Goal: Check status

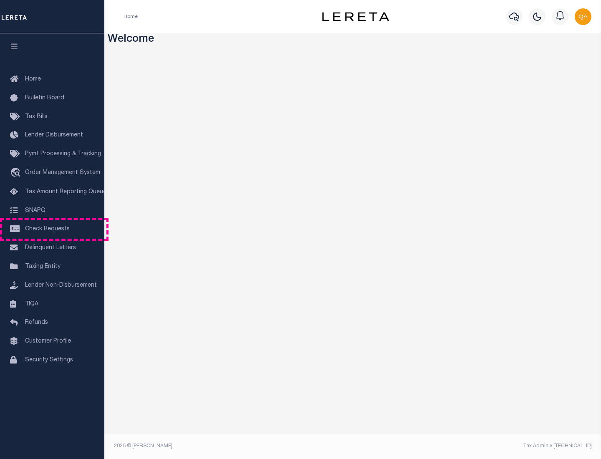
click at [52, 229] on span "Check Requests" at bounding box center [47, 229] width 45 height 6
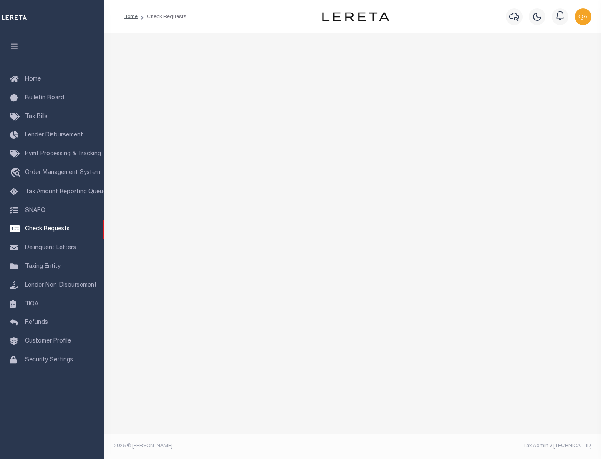
select select "50"
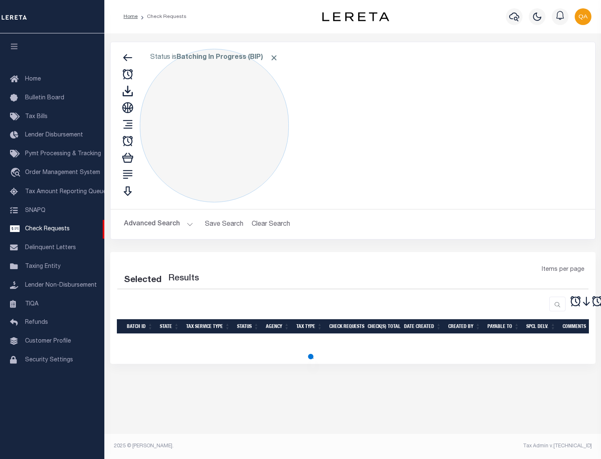
select select "50"
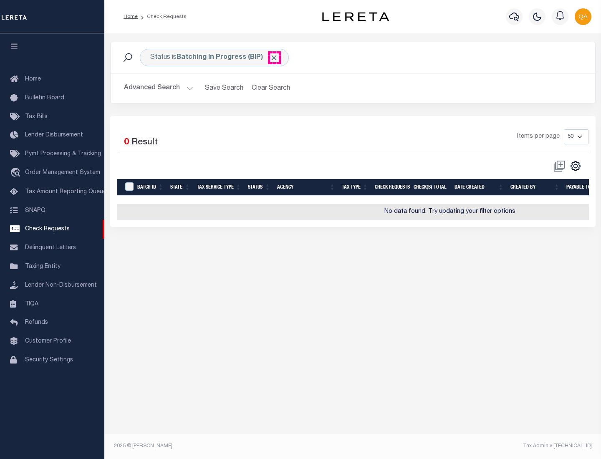
click at [274, 58] on span "Click to Remove" at bounding box center [274, 57] width 9 height 9
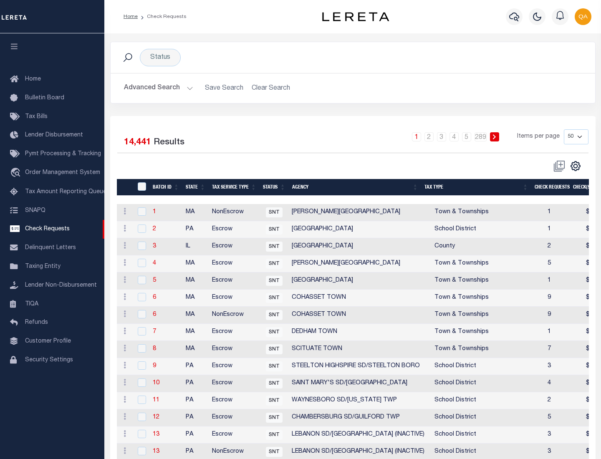
scroll to position [402, 0]
